Goal: Find contact information: Obtain details needed to contact an individual or organization

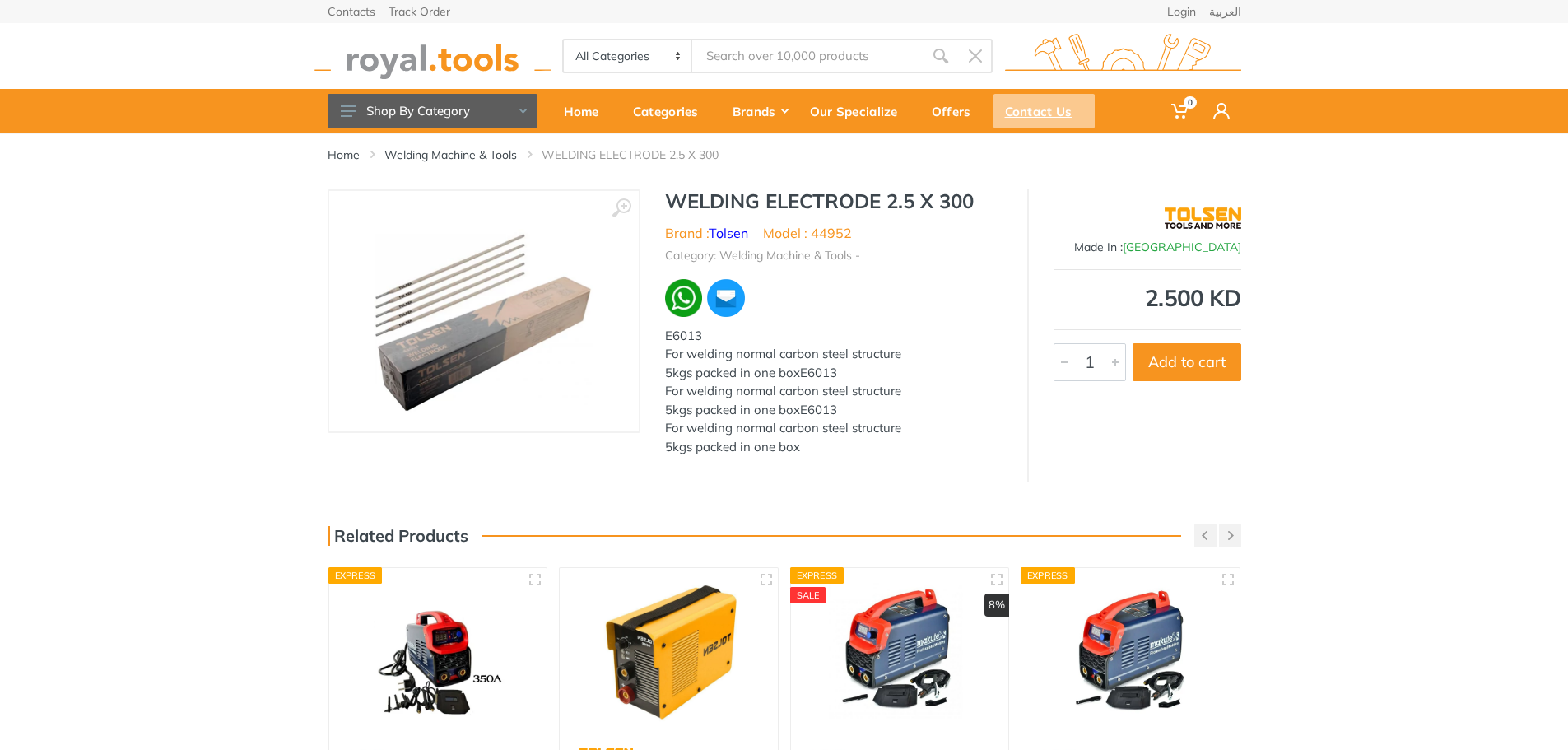
click at [1043, 116] on div "Contact Us" at bounding box center [1043, 110] width 101 height 34
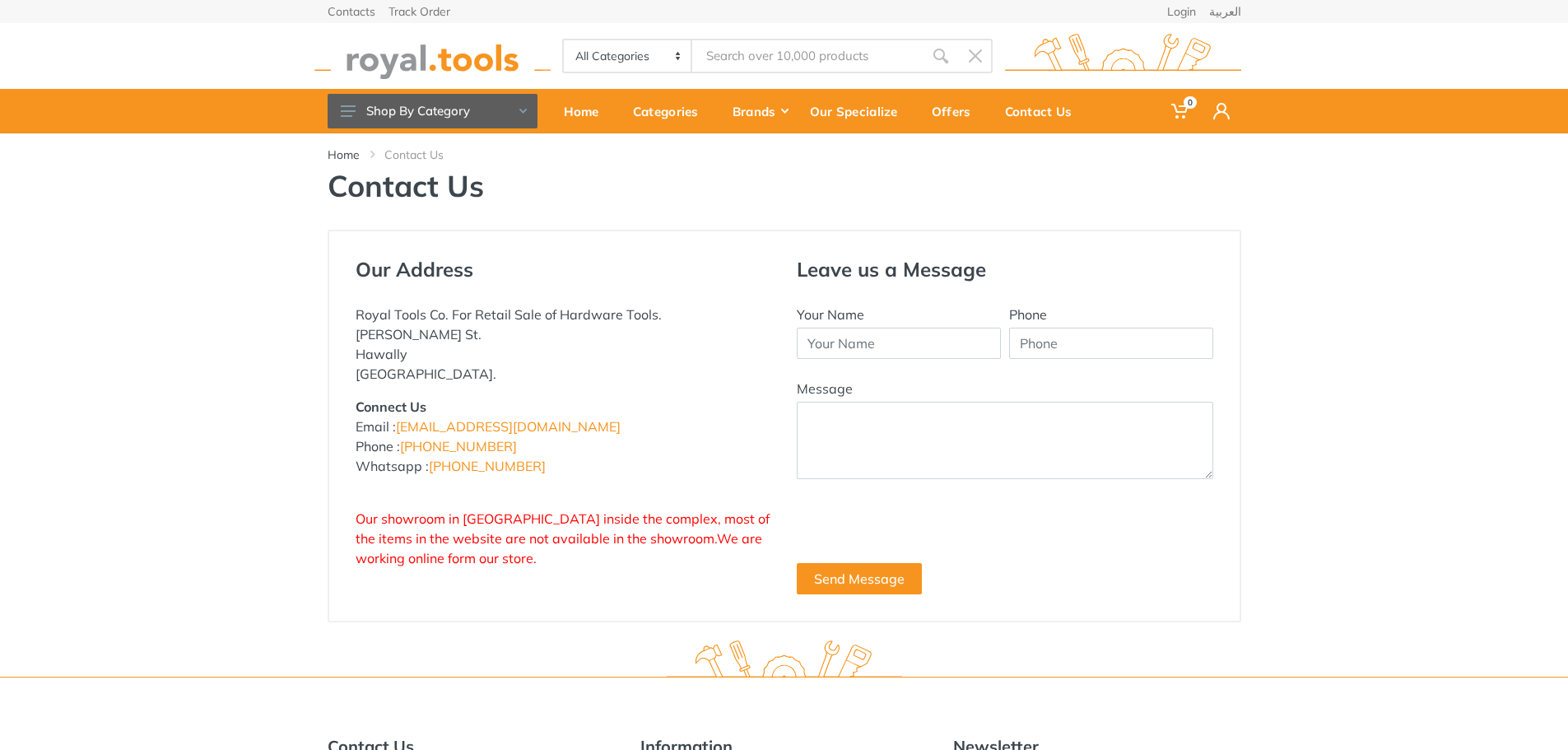
drag, startPoint x: 448, startPoint y: 425, endPoint x: 207, endPoint y: 465, distance: 244.3
click at [199, 479] on div "Our Address Royal Tools Co. For Retail Sale of Hardware Tools. [PERSON_NAME] St…" at bounding box center [784, 425] width 1568 height 393
drag, startPoint x: 505, startPoint y: 430, endPoint x: 399, endPoint y: 430, distance: 106.0
click at [399, 430] on p "Connect Us Email : [EMAIL_ADDRESS][DOMAIN_NAME] Phone : [PHONE_NUMBER] Whatsapp…" at bounding box center [563, 436] width 416 height 79
copy link "[EMAIL_ADDRESS][DOMAIN_NAME]"
